Goal: Task Accomplishment & Management: Manage account settings

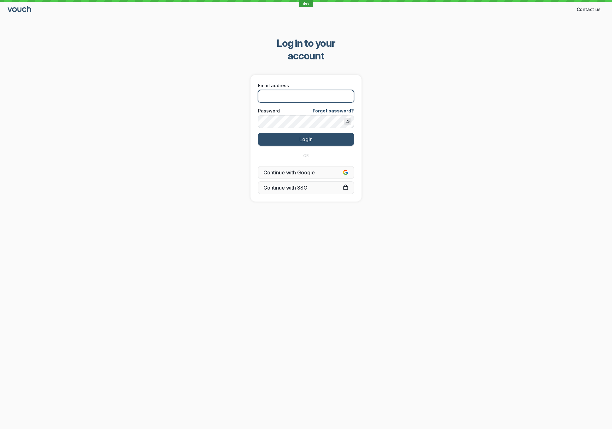
click at [300, 90] on input "Email address" at bounding box center [306, 96] width 96 height 13
click at [0, 429] on com-1password-button at bounding box center [0, 429] width 0 height 0
type input "[EMAIL_ADDRESS][DOMAIN_NAME]"
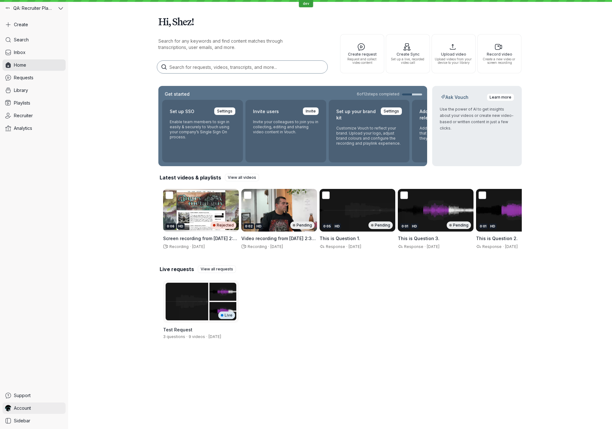
click at [47, 408] on link "Account" at bounding box center [34, 407] width 63 height 11
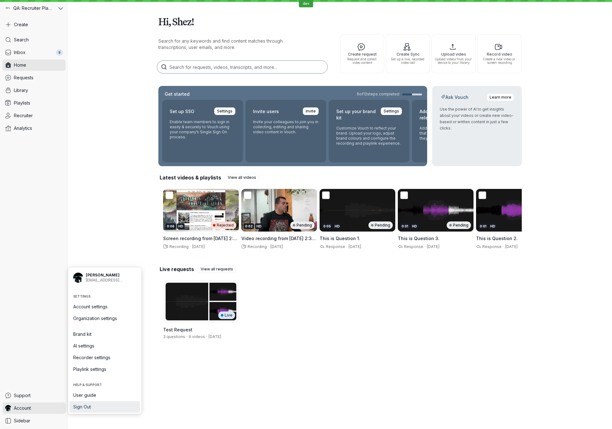
click at [107, 405] on span "Sign Out" at bounding box center [104, 406] width 63 height 6
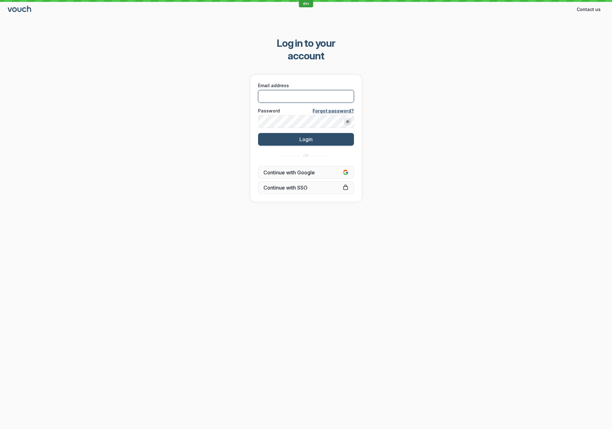
click at [295, 90] on input "Email address" at bounding box center [306, 96] width 96 height 13
type input "[EMAIL_ADDRESS][DOMAIN_NAME]"
